Goal: Task Accomplishment & Management: Manage account settings

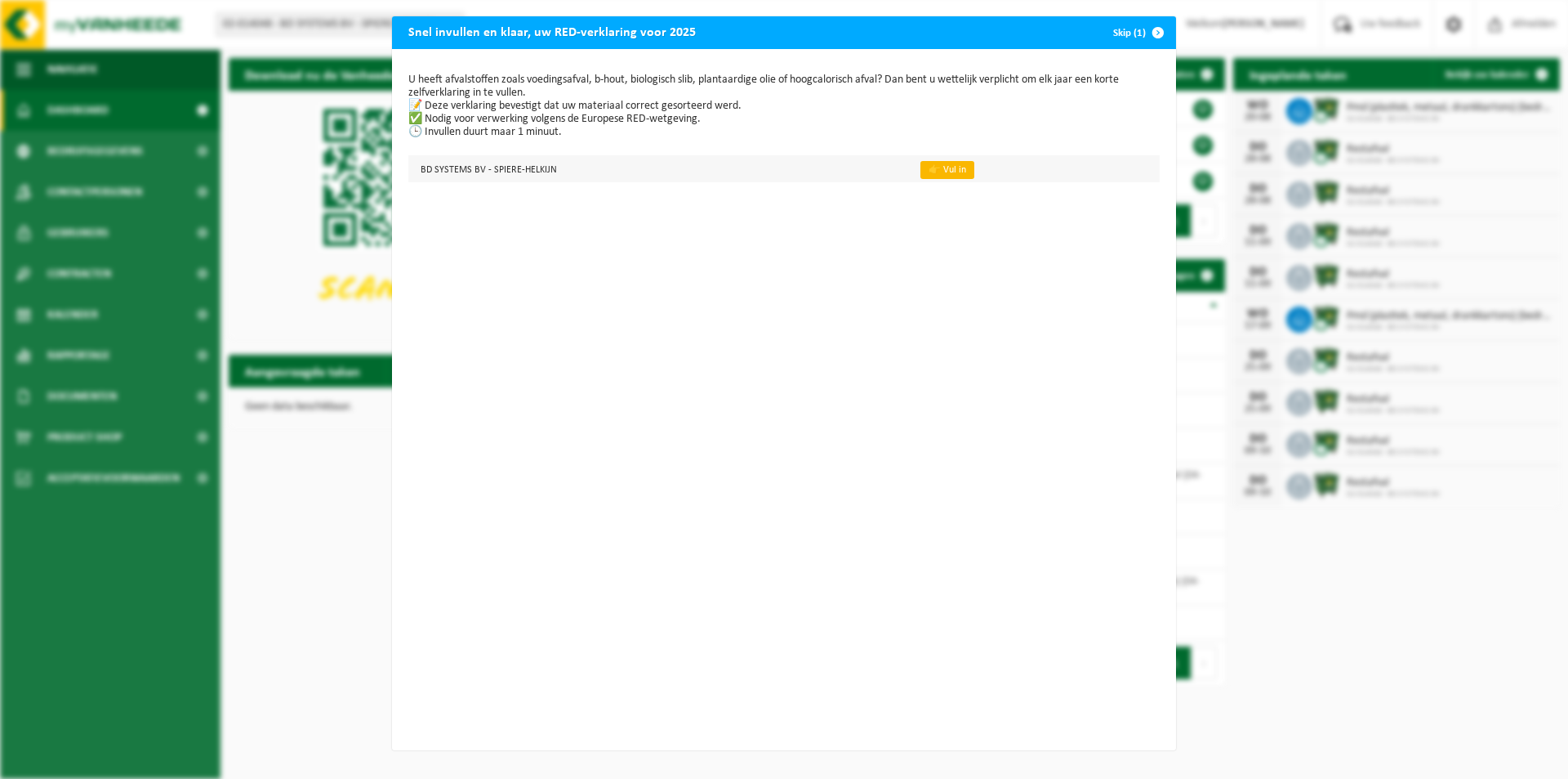
click at [920, 164] on link "👉 Vul in" at bounding box center [947, 169] width 54 height 18
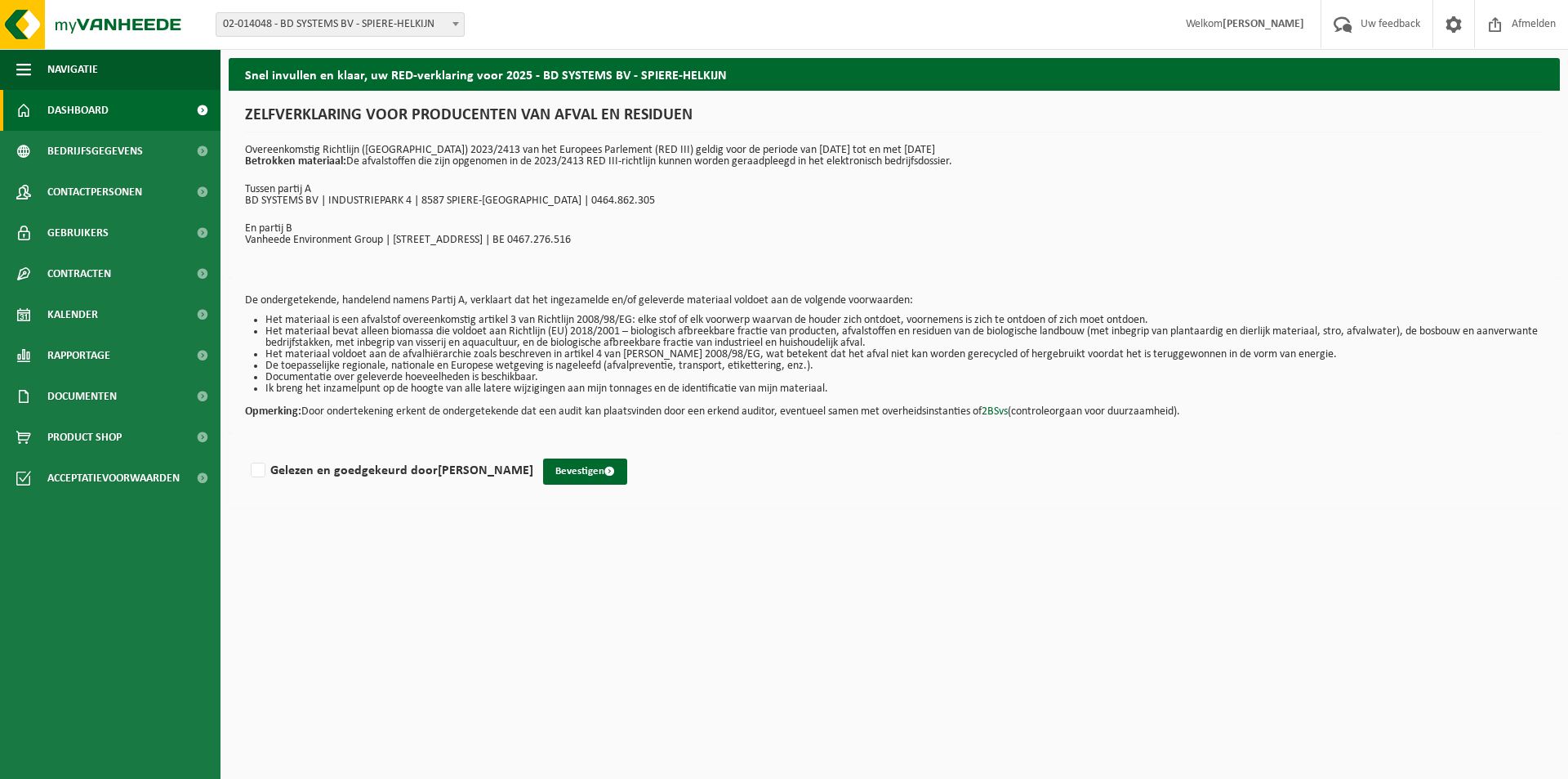
click at [98, 106] on span "Dashboard" at bounding box center [78, 110] width 61 height 41
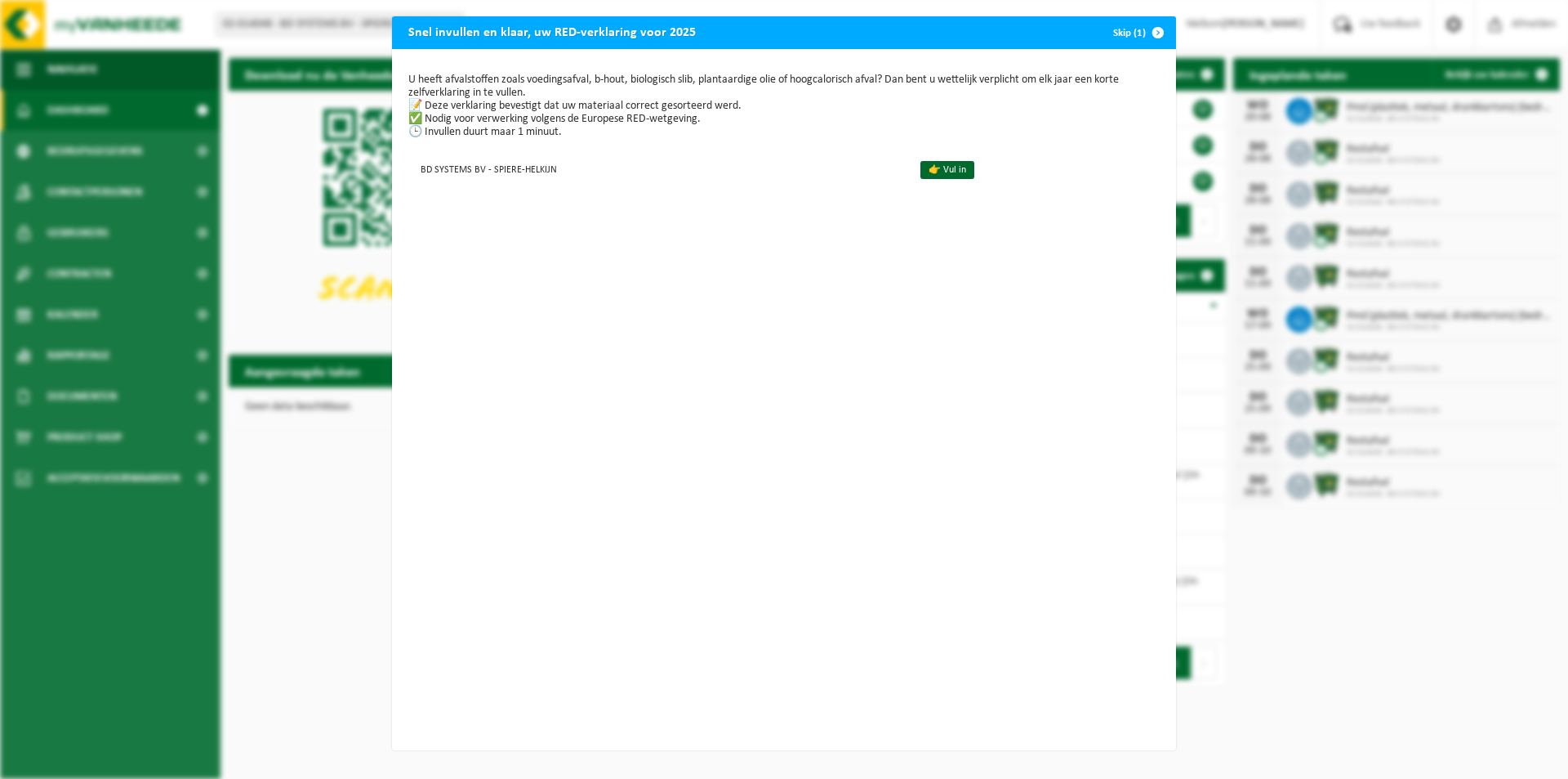
click at [1150, 33] on span "button" at bounding box center [1158, 32] width 32 height 32
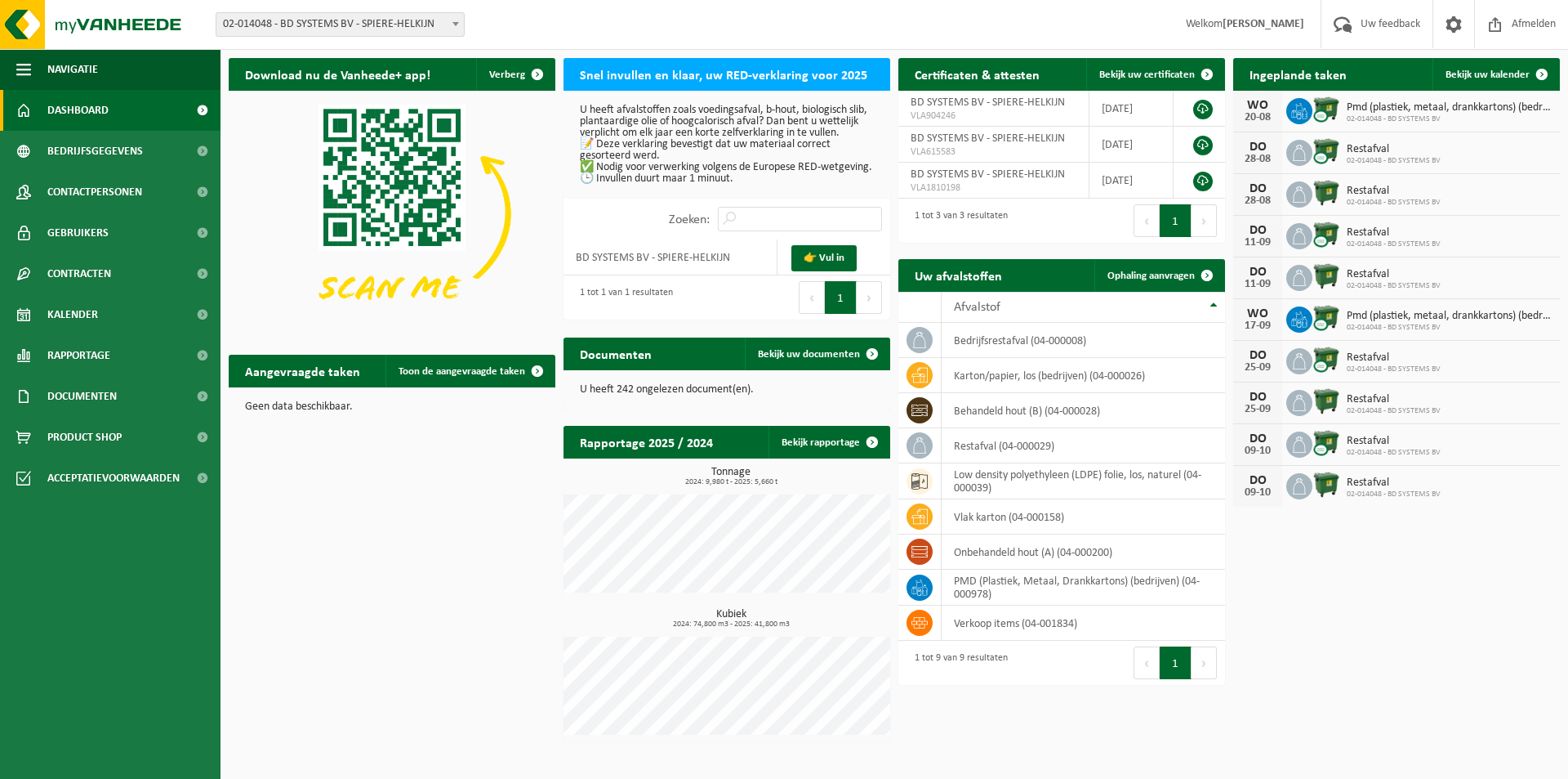
click at [94, 115] on span "Dashboard" at bounding box center [78, 110] width 61 height 41
click at [1385, 111] on span "Pmd (plastiek, metaal, drankkartons) (bedrijven)" at bounding box center [1450, 108] width 205 height 13
click at [93, 301] on span "Kalender" at bounding box center [73, 314] width 51 height 41
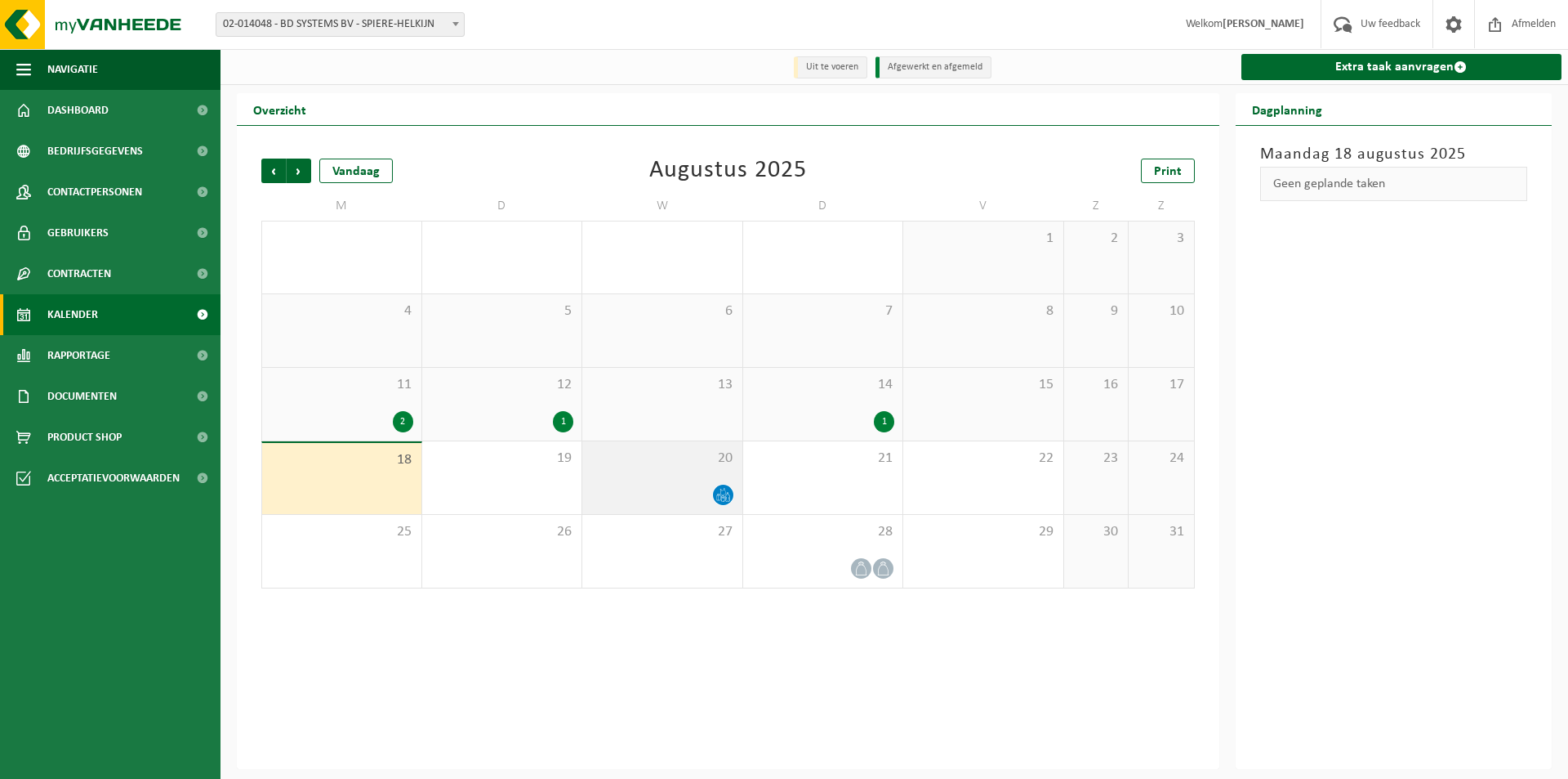
click at [684, 477] on div "20" at bounding box center [662, 478] width 161 height 73
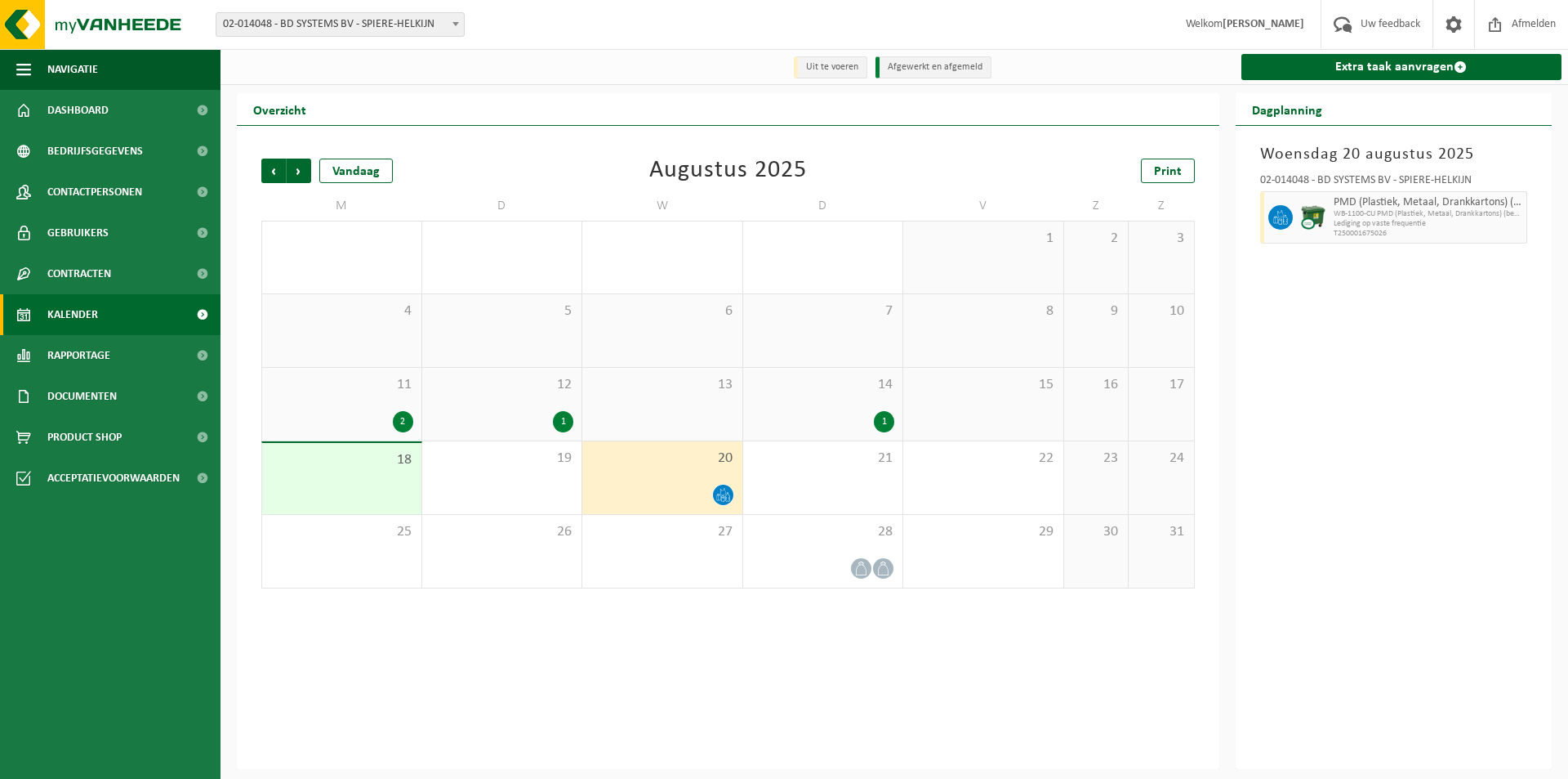
click at [639, 479] on div "20" at bounding box center [662, 478] width 161 height 73
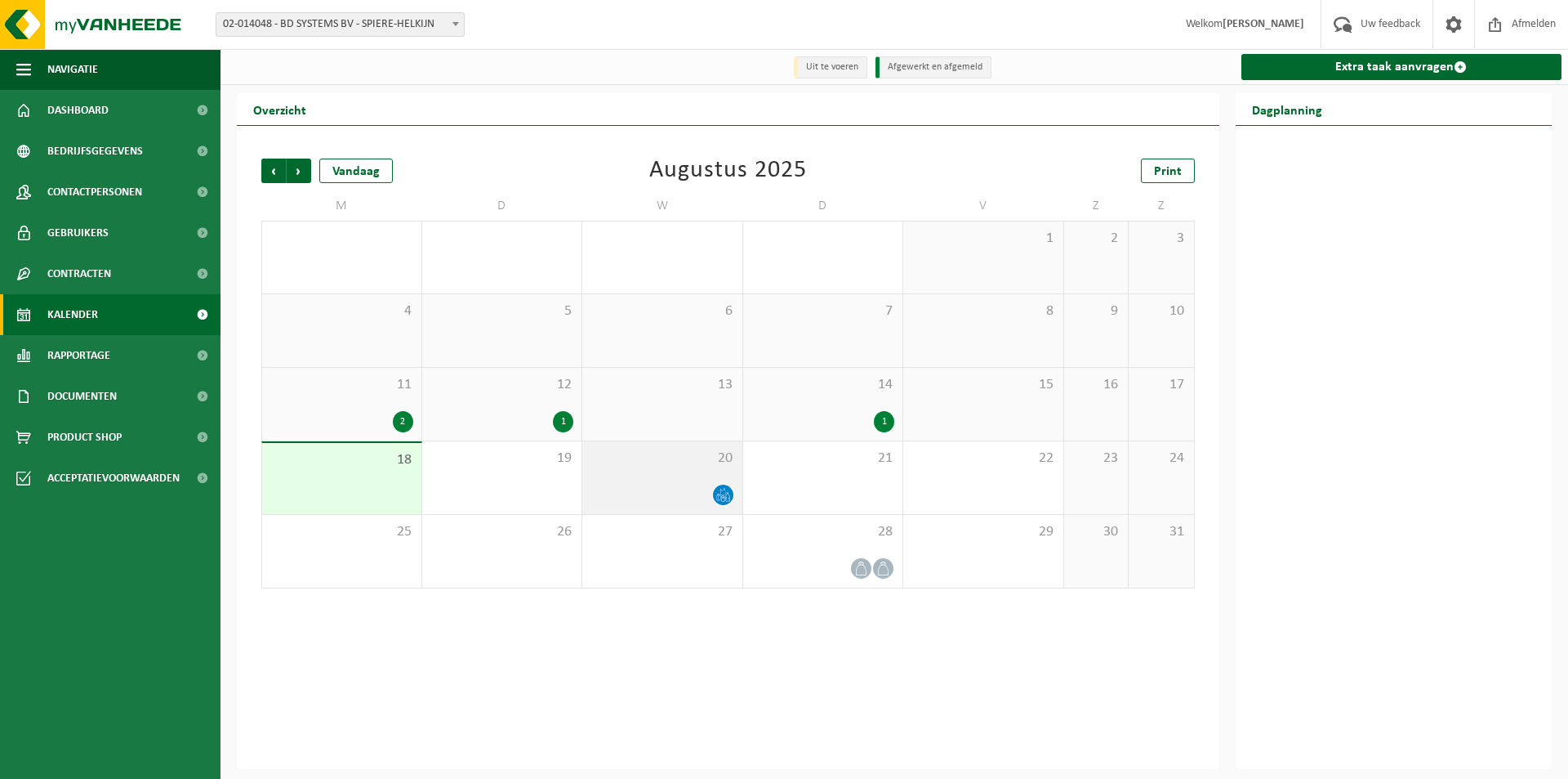
click at [664, 483] on div "20" at bounding box center [662, 478] width 161 height 73
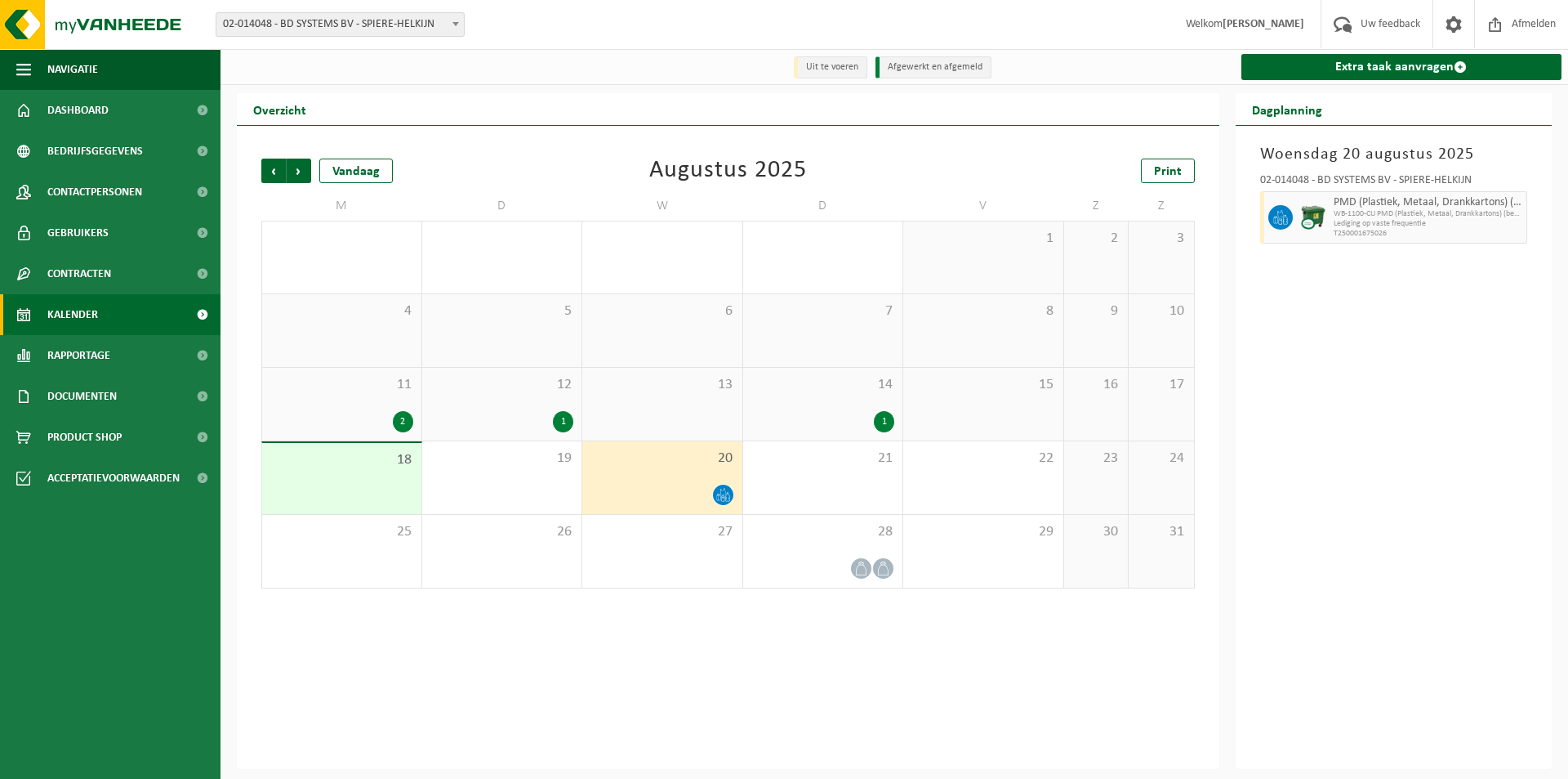
click at [1360, 322] on div "[DATE] 02-014048 - BD SYSTEMS BV - SPIERE-HELKIJN PMD (Plastiek, Metaal, Drankk…" at bounding box center [1394, 447] width 317 height 643
click at [1538, 10] on span "Afmelden" at bounding box center [1534, 24] width 53 height 48
